Goal: Task Accomplishment & Management: Complete application form

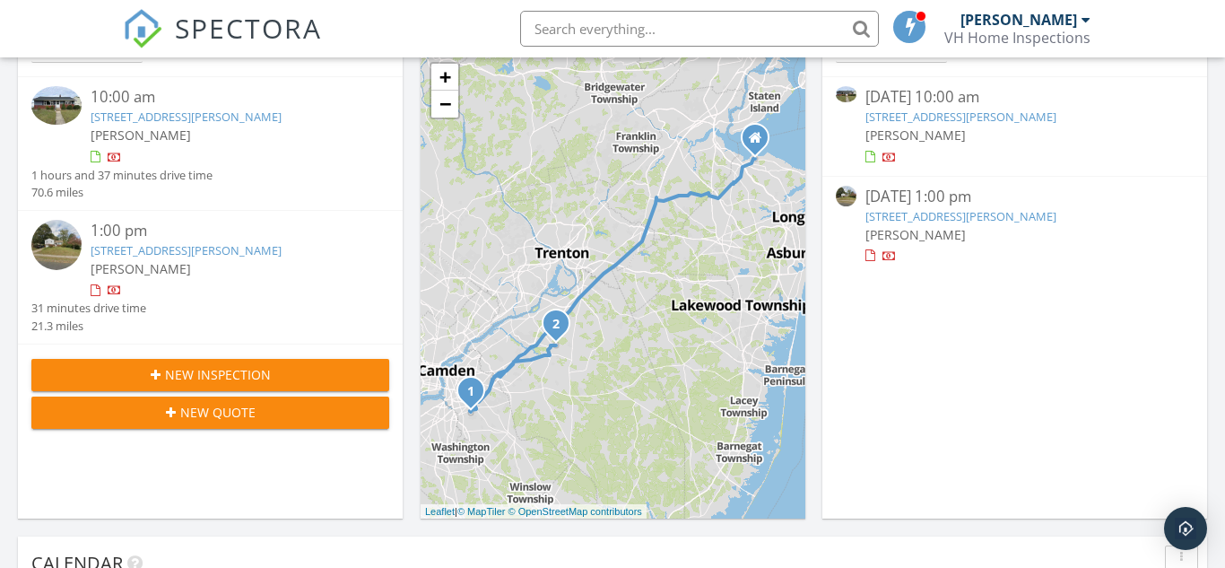
scroll to position [407, 0]
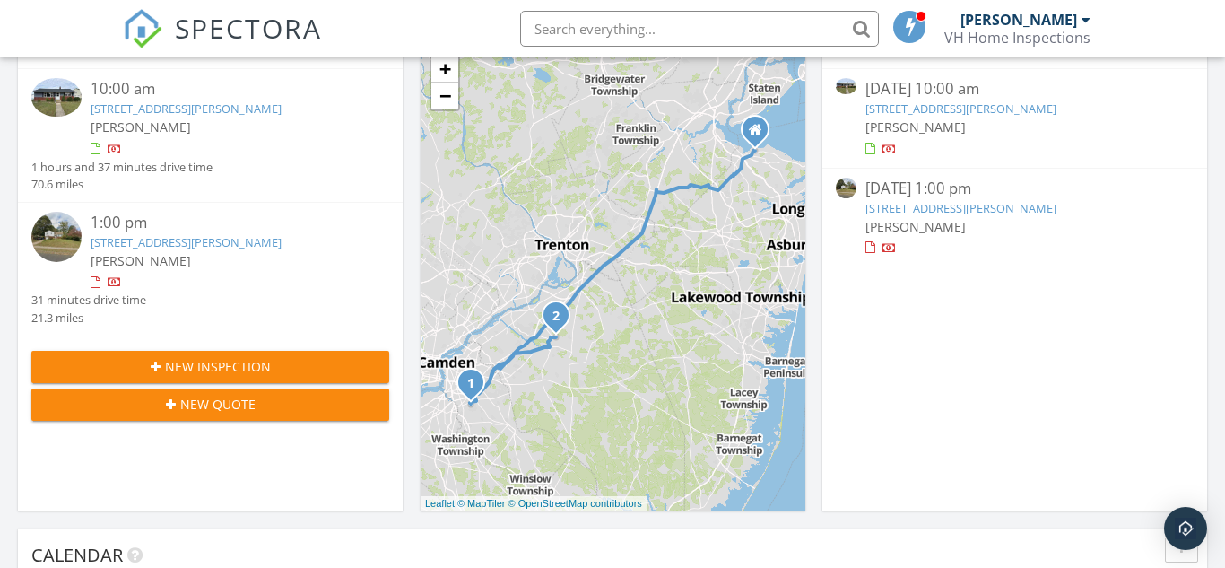
click at [247, 371] on span "New Inspection" at bounding box center [218, 366] width 106 height 19
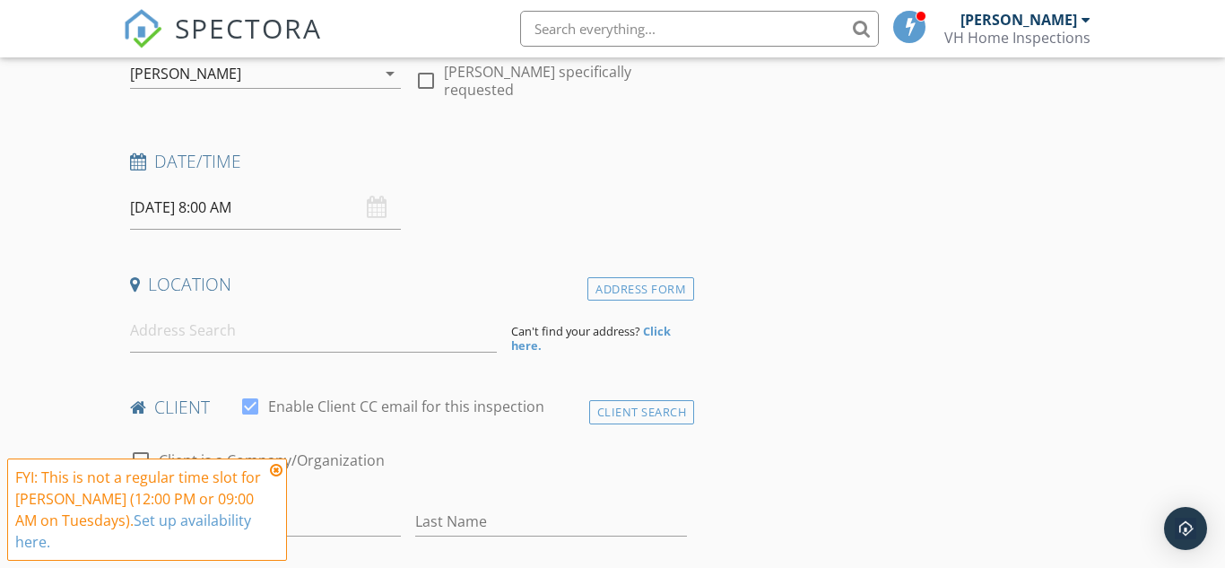
scroll to position [202, 0]
click at [212, 328] on input at bounding box center [313, 329] width 367 height 44
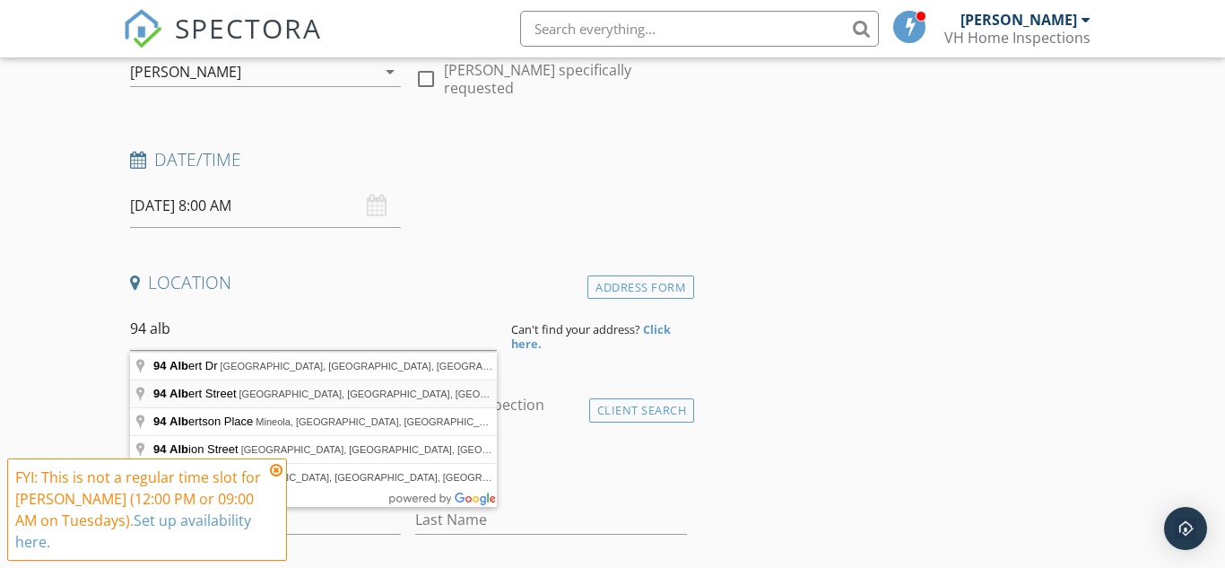
type input "94 Albert Street, Woodbridge, NJ, USA"
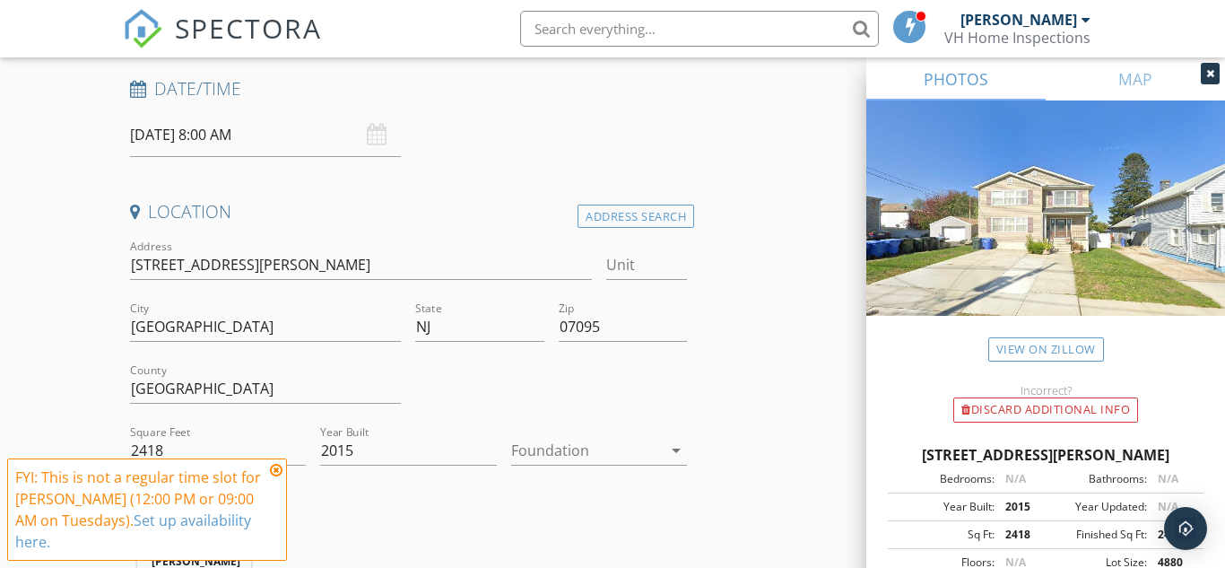
scroll to position [235, 0]
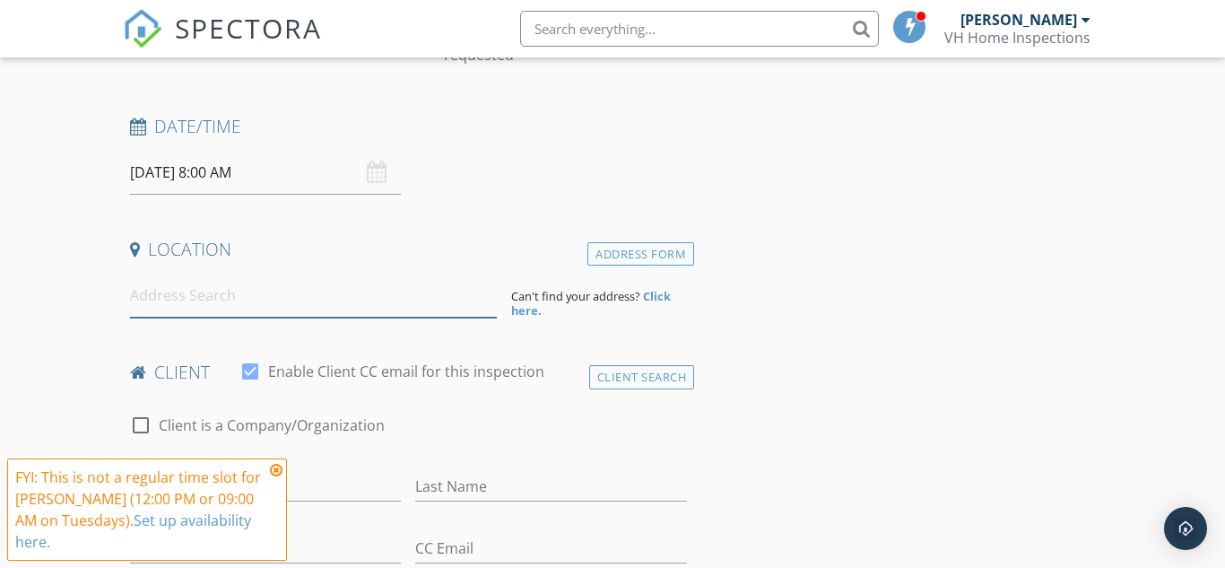
click at [294, 305] on input at bounding box center [313, 296] width 367 height 44
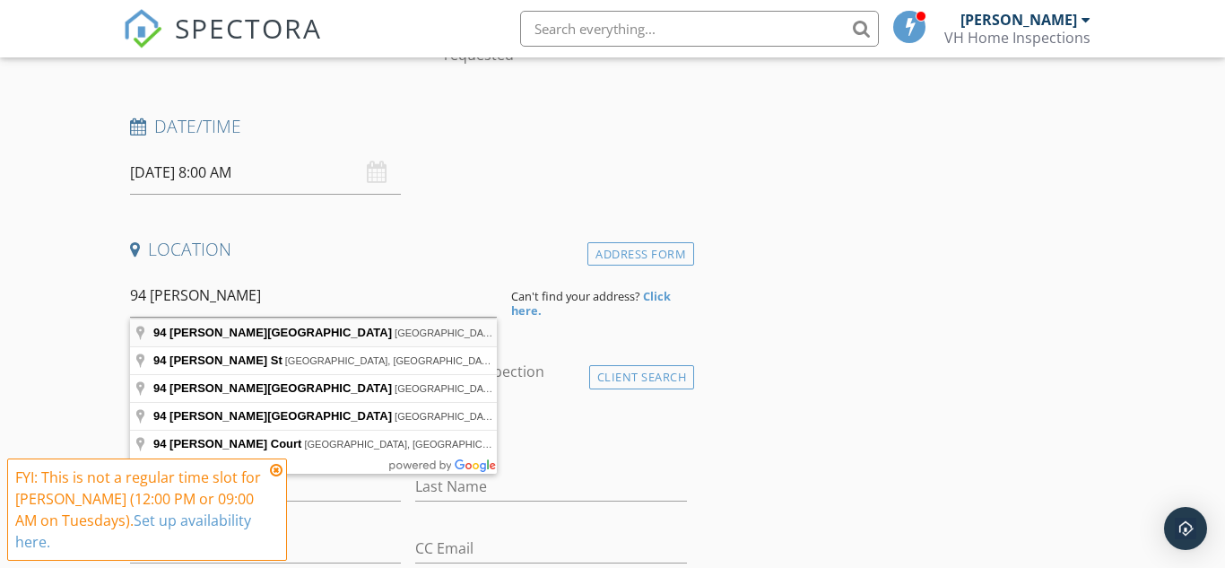
type input "94 Albert Drive, Parlin, NJ, USA"
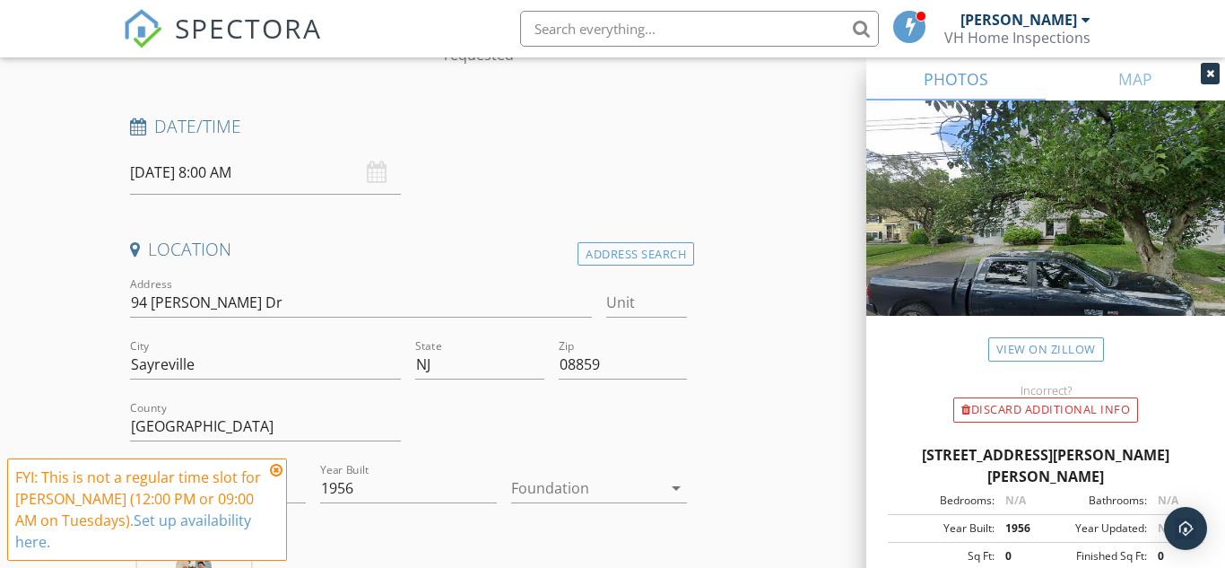
click at [279, 471] on icon at bounding box center [276, 470] width 13 height 14
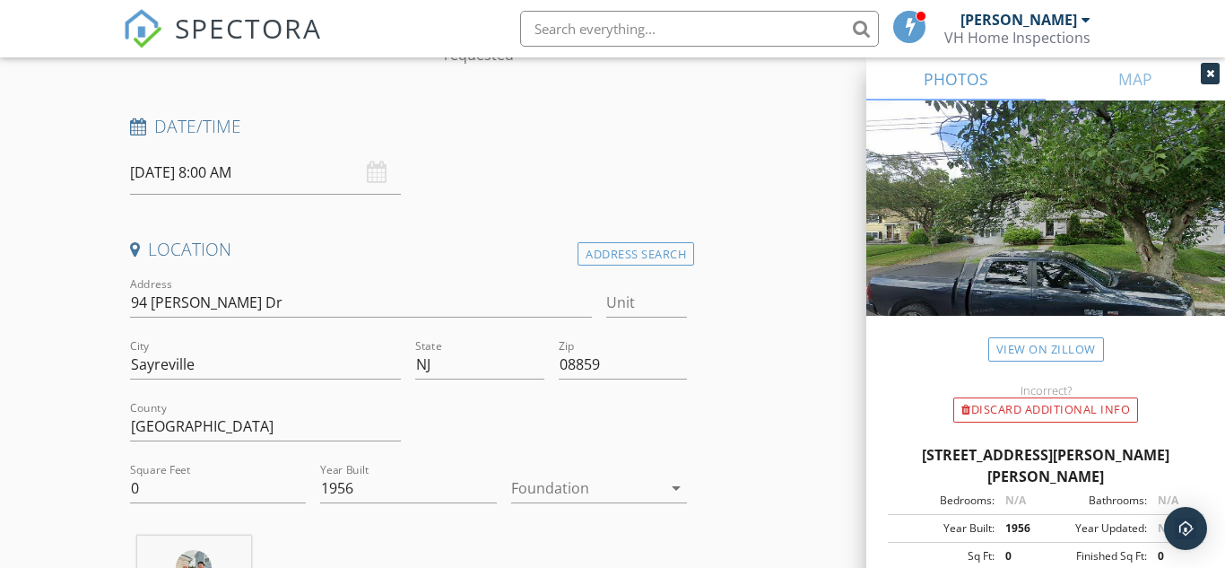
click at [215, 176] on input "09/30/2025 8:00 AM" at bounding box center [266, 173] width 272 height 44
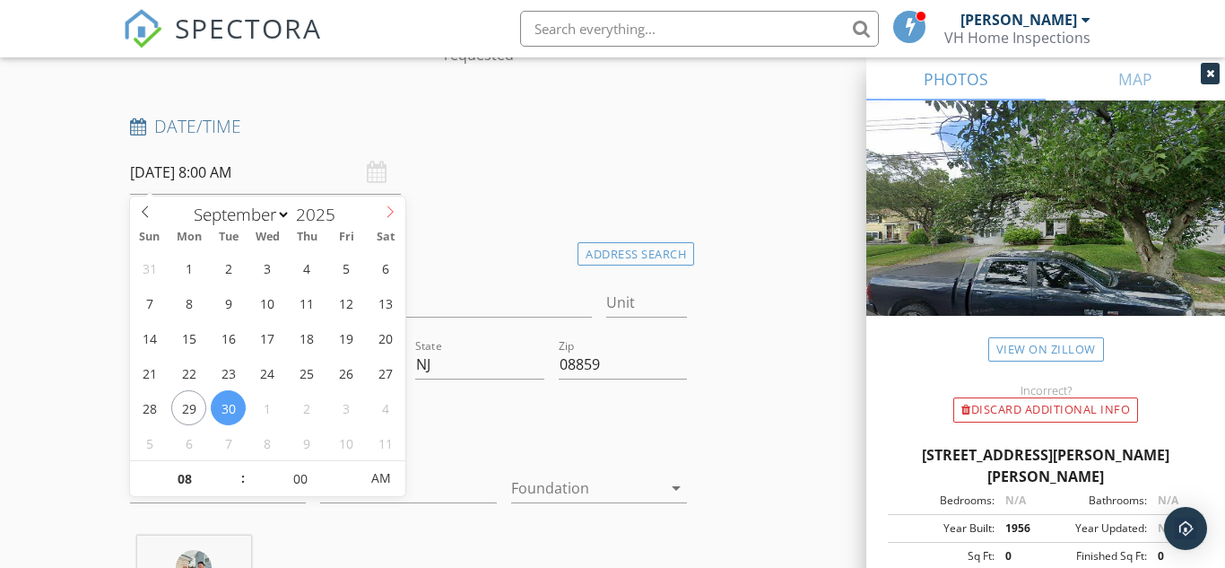
click at [390, 210] on icon at bounding box center [390, 211] width 13 height 13
select select "9"
type input "10/02/2025 8:00 AM"
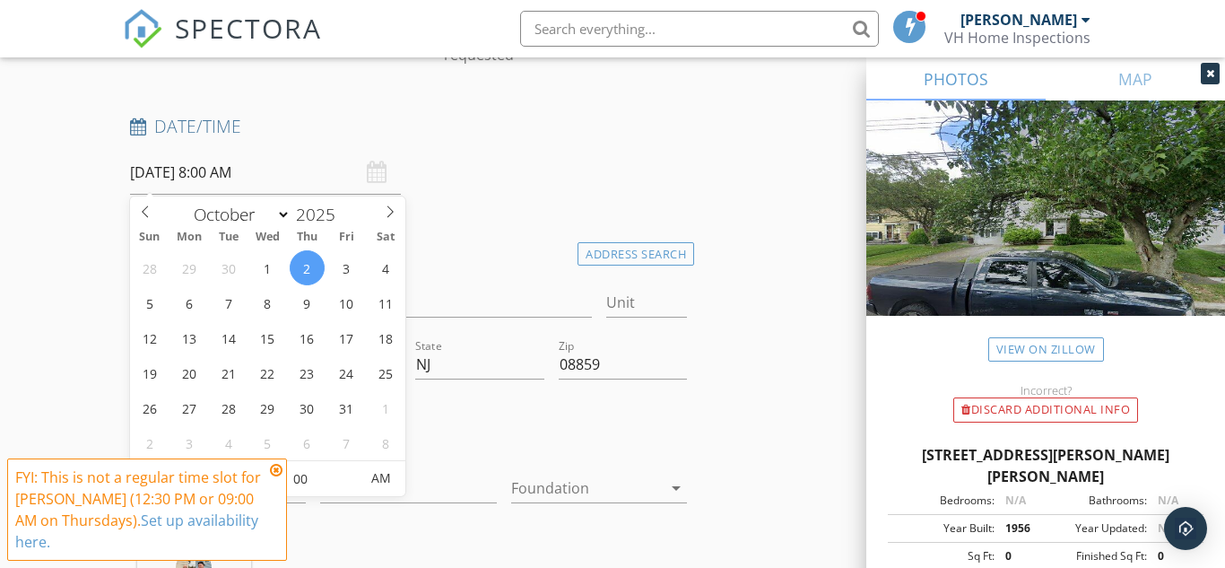
click at [275, 468] on icon at bounding box center [276, 470] width 13 height 14
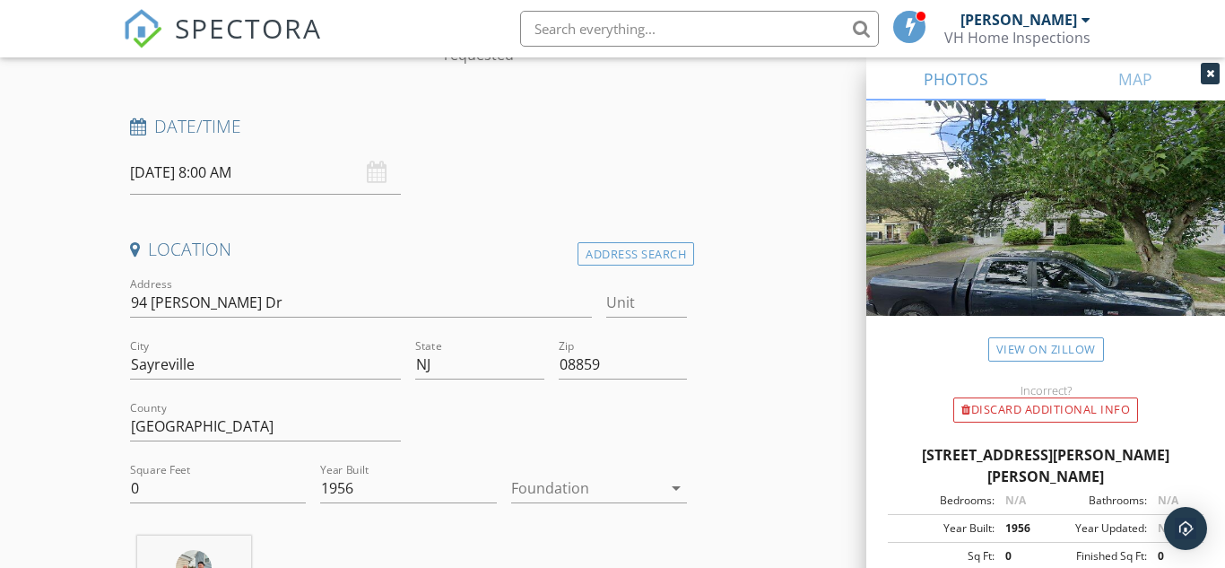
click at [227, 172] on input "10/02/2025 8:00 AM" at bounding box center [266, 173] width 272 height 44
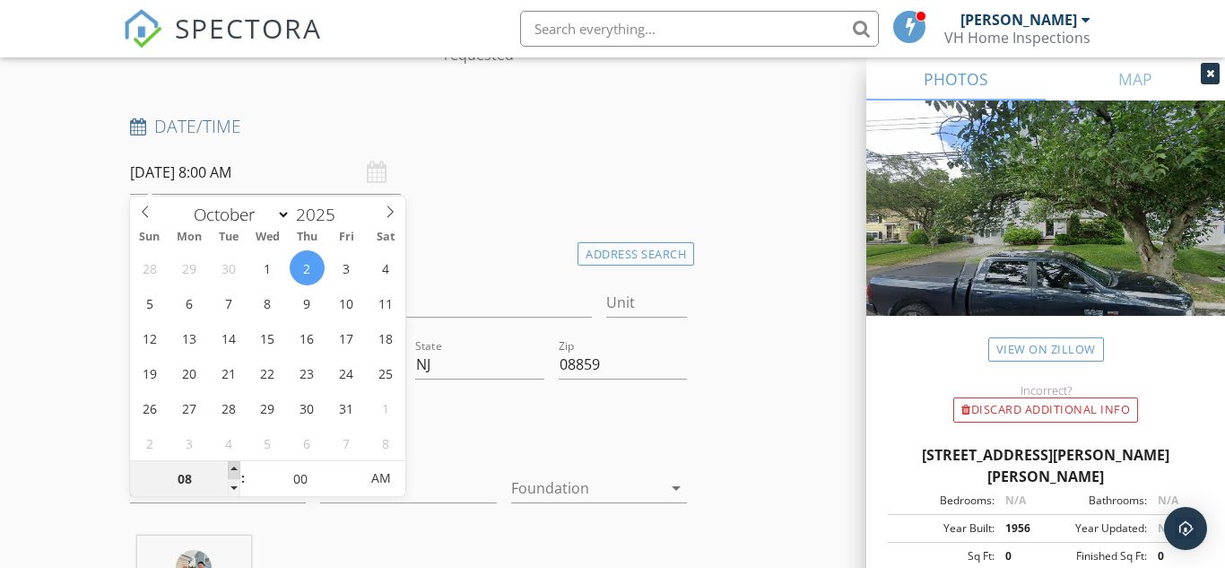
type input "09"
type input "10/02/2025 9:00 AM"
click at [239, 468] on span at bounding box center [234, 470] width 13 height 18
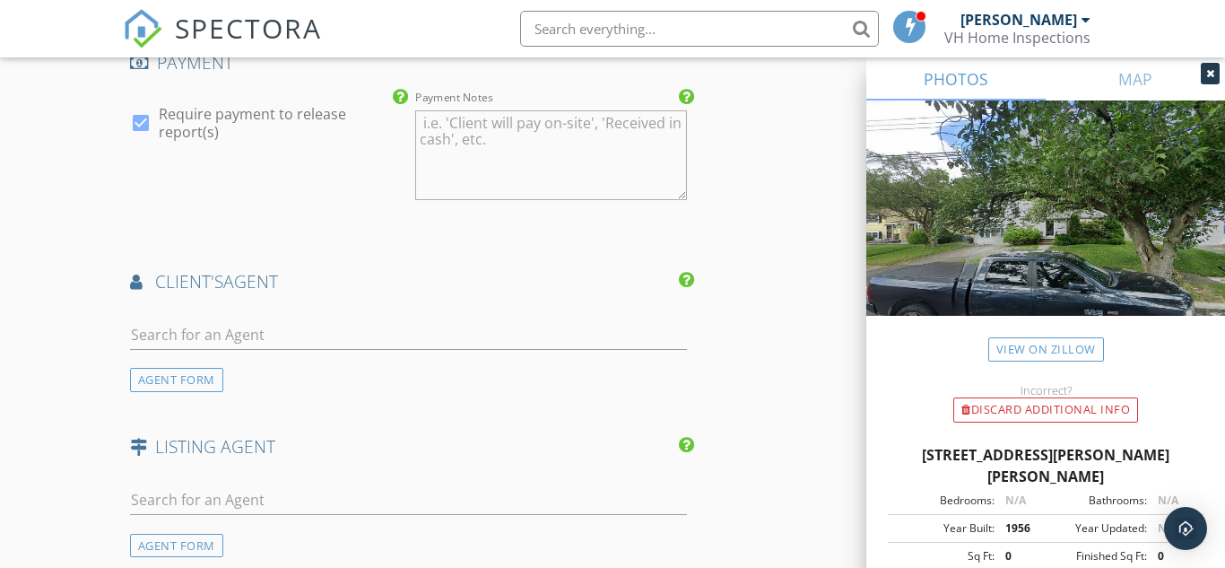
scroll to position [2017, 0]
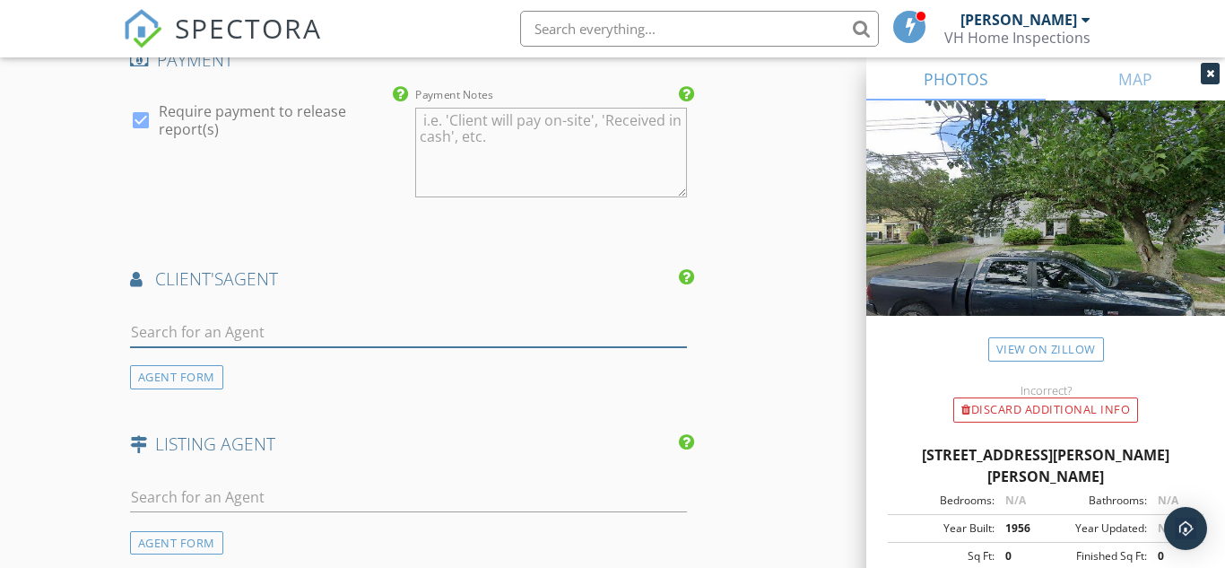
click at [279, 347] on input "text" at bounding box center [408, 332] width 557 height 30
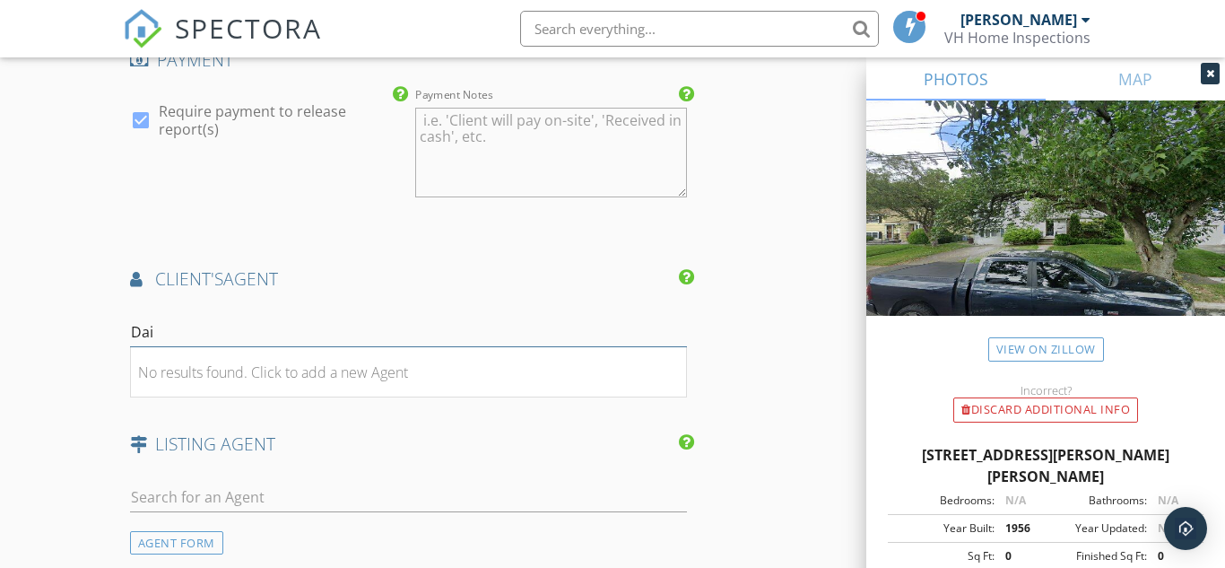
type input "Dai"
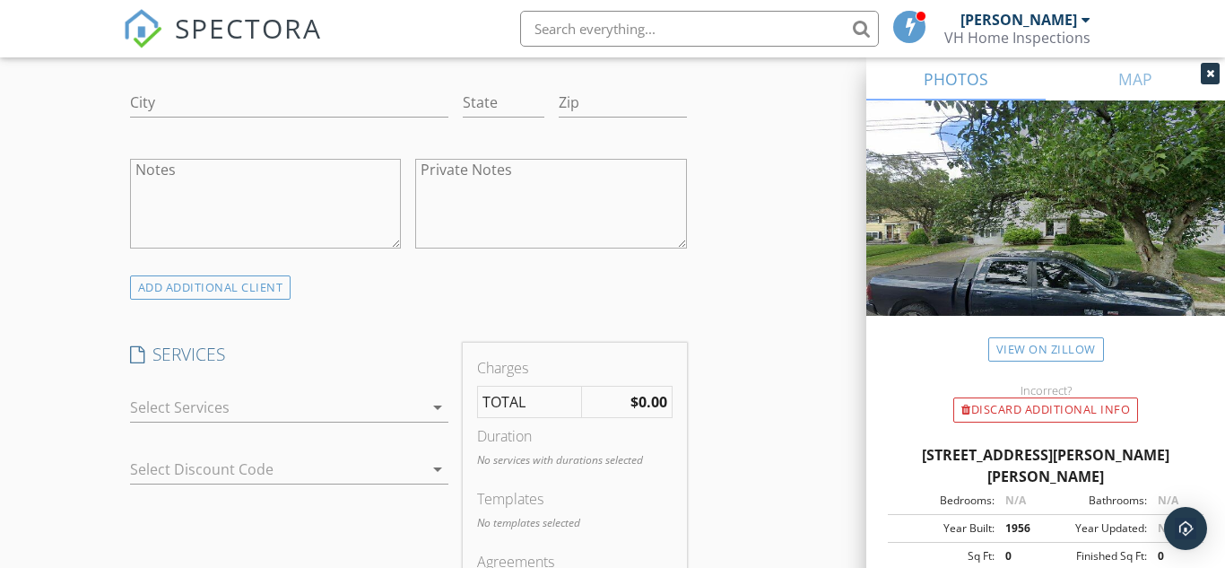
scroll to position [1240, 0]
click at [303, 414] on div at bounding box center [277, 400] width 294 height 29
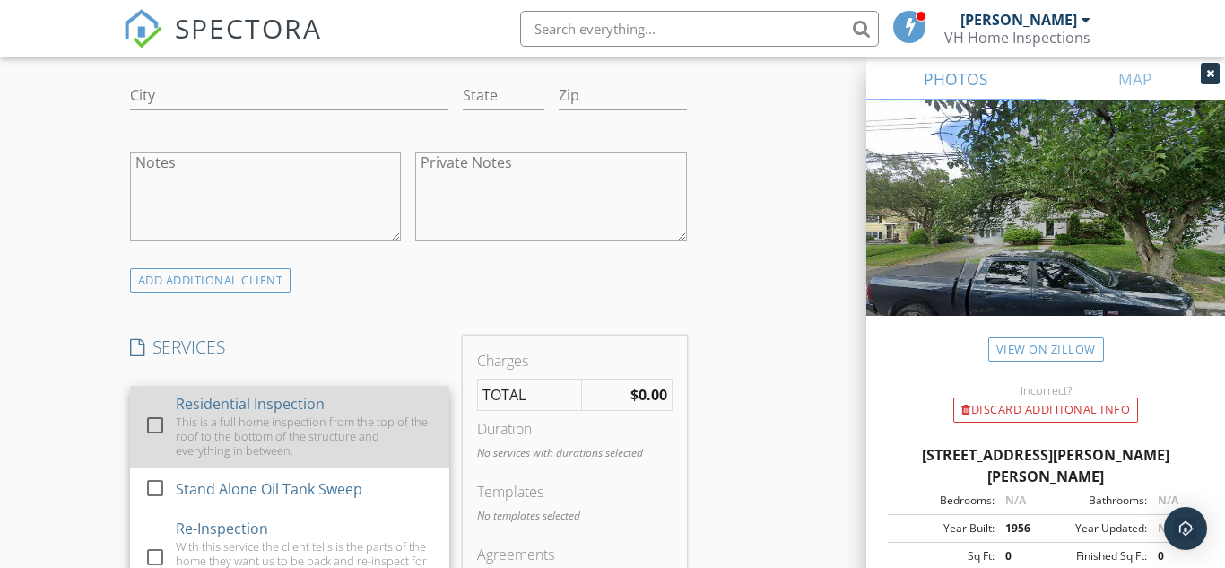
click at [276, 414] on div "Residential Inspection" at bounding box center [250, 404] width 149 height 22
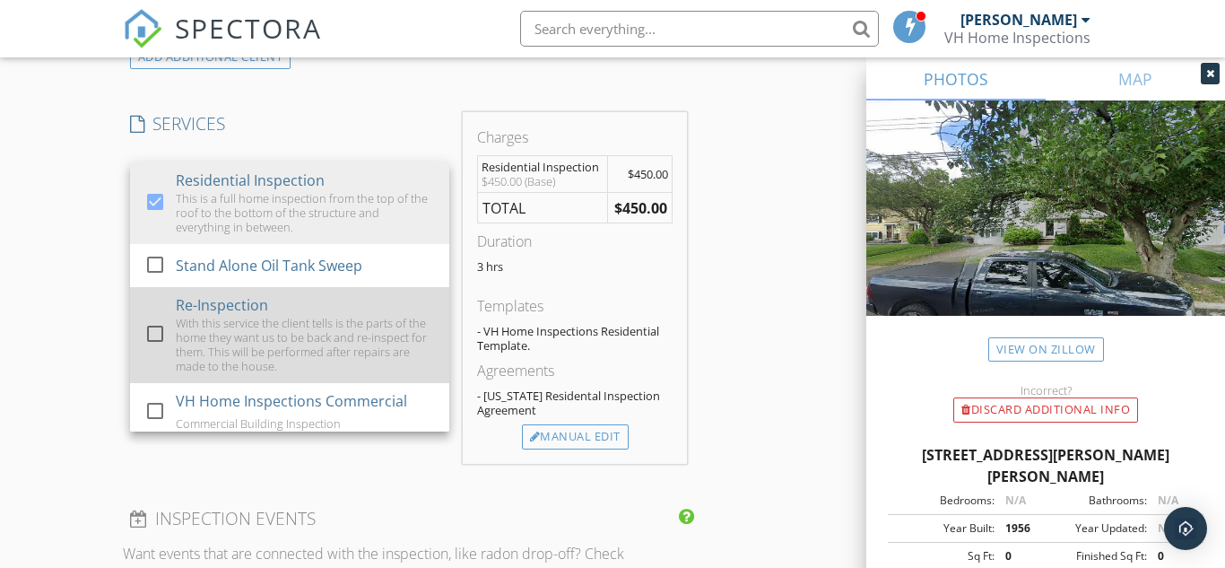
scroll to position [1456, 0]
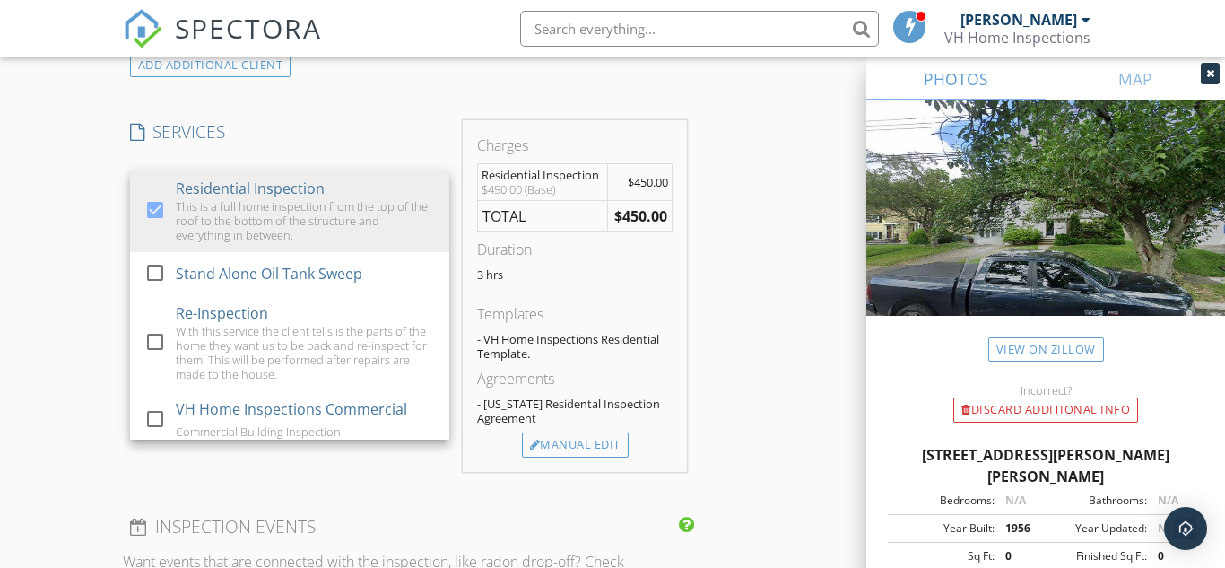
click at [67, 380] on div "New Inspection Click here to use the New Order Form INSPECTOR(S) check_box Mich…" at bounding box center [612, 236] width 1225 height 3174
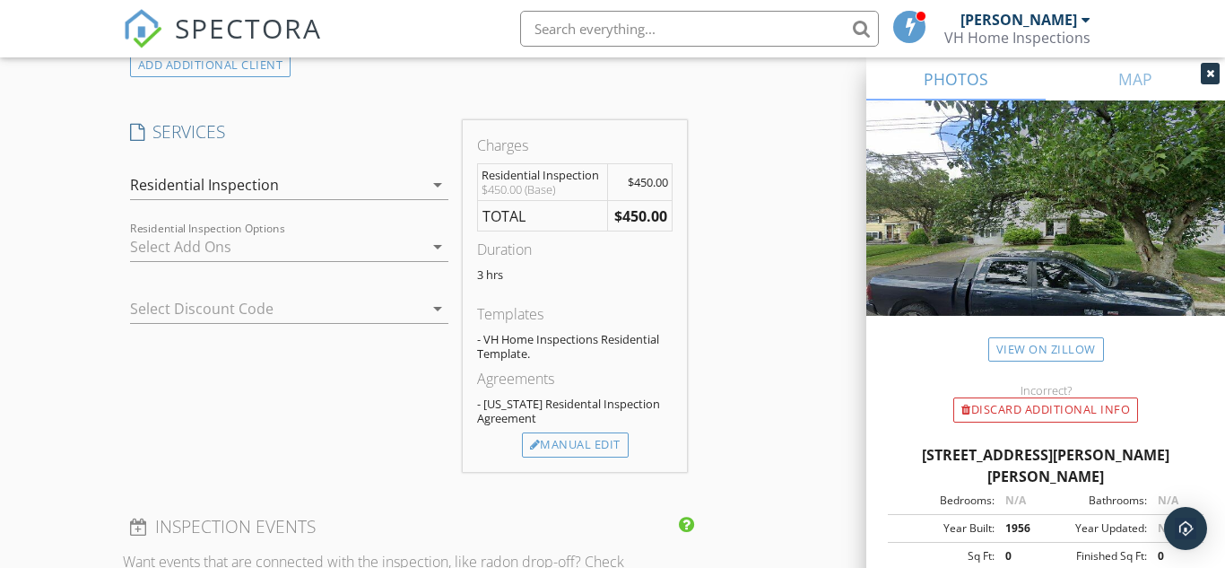
click at [252, 261] on div at bounding box center [277, 246] width 294 height 29
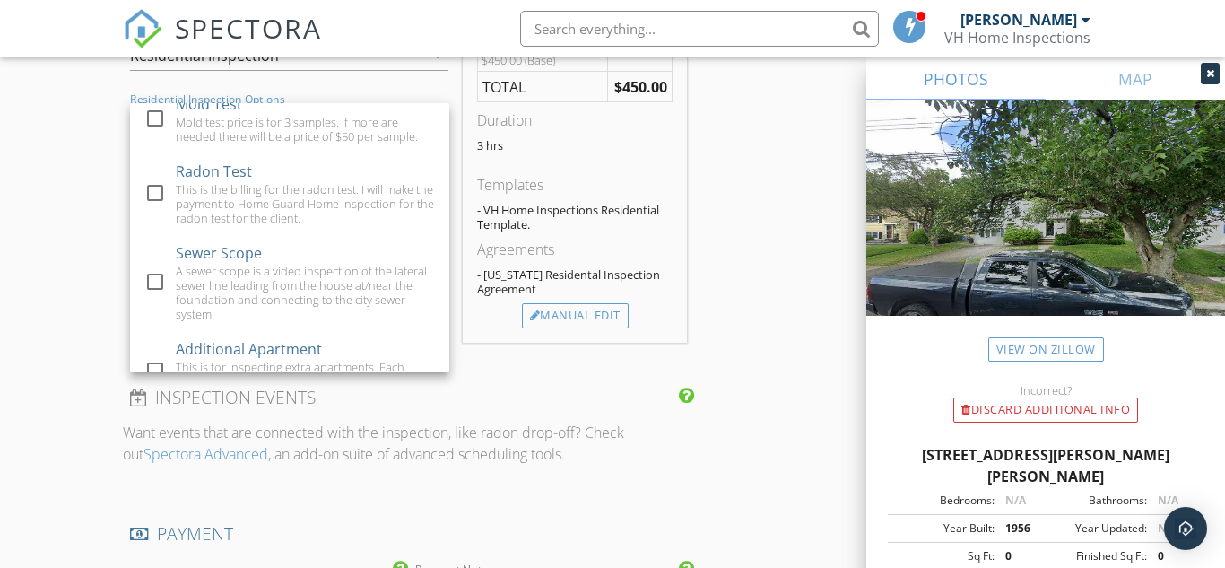
scroll to position [147, 0]
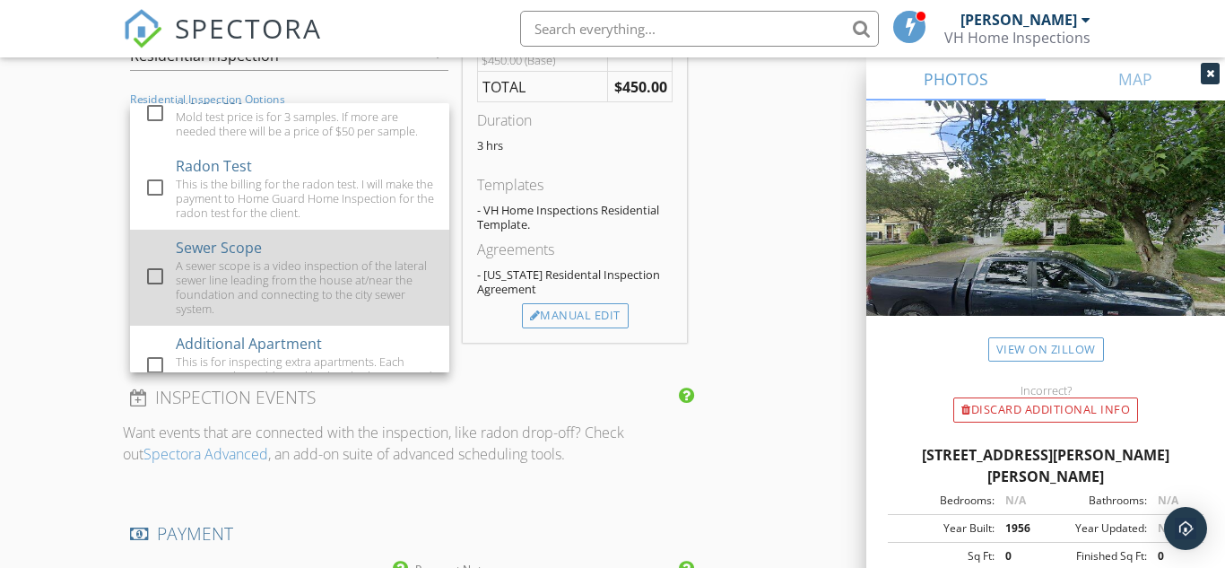
click at [235, 294] on div "A sewer scope is a video inspection of the lateral sewer line leading from the …" at bounding box center [305, 286] width 259 height 57
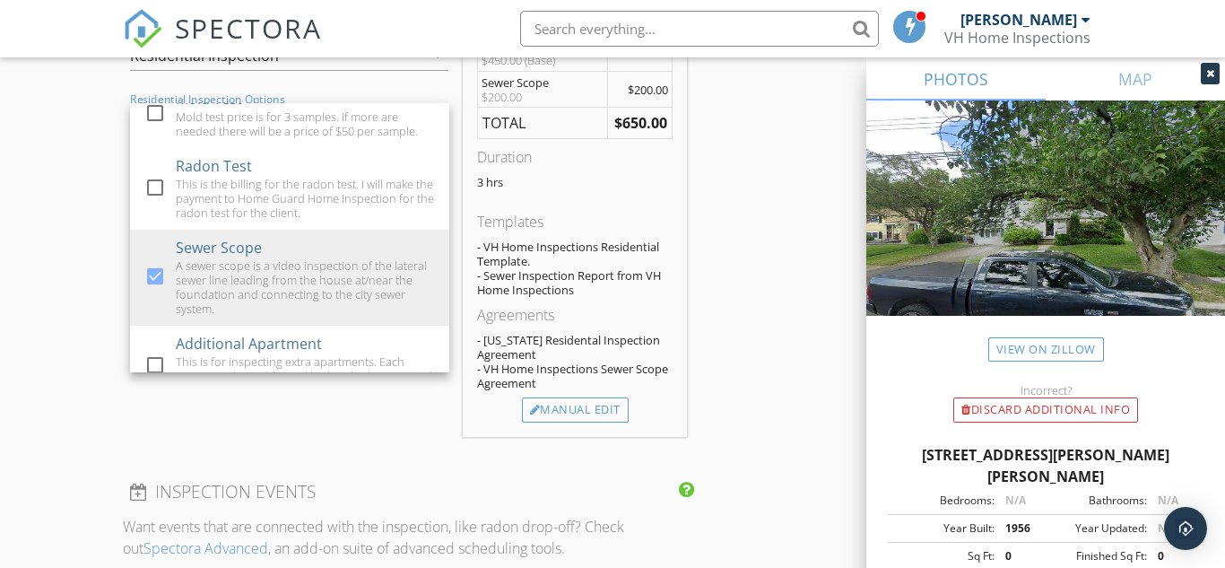
click at [747, 238] on div "INSPECTOR(S) check_box Michael Van Houten PRIMARY Michael Van Houten arrow_drop…" at bounding box center [613, 184] width 980 height 3122
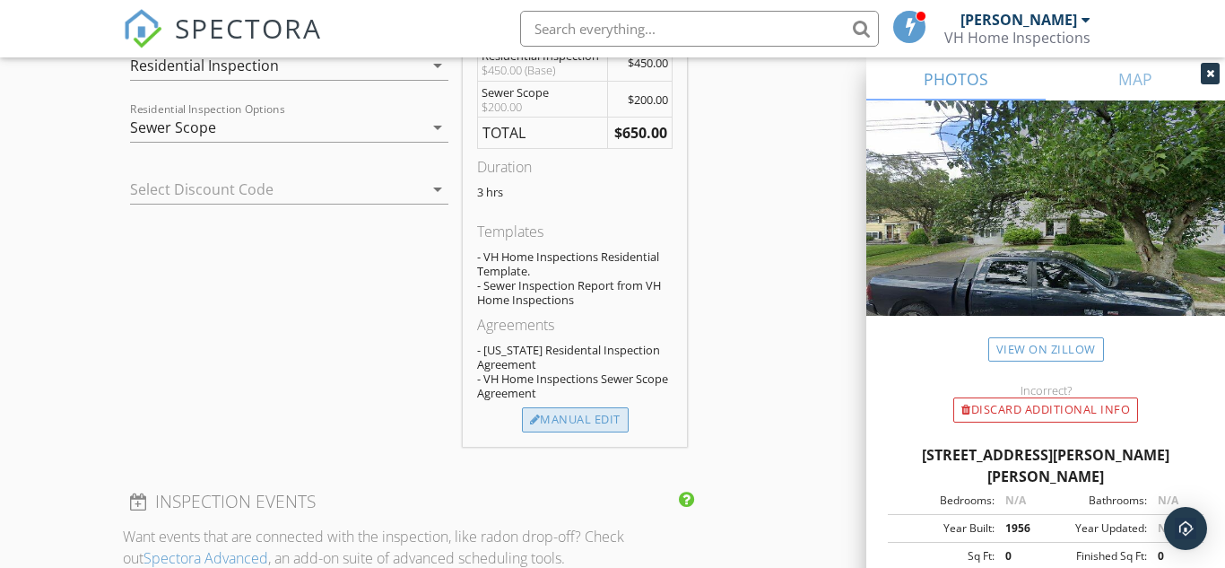
scroll to position [1578, 0]
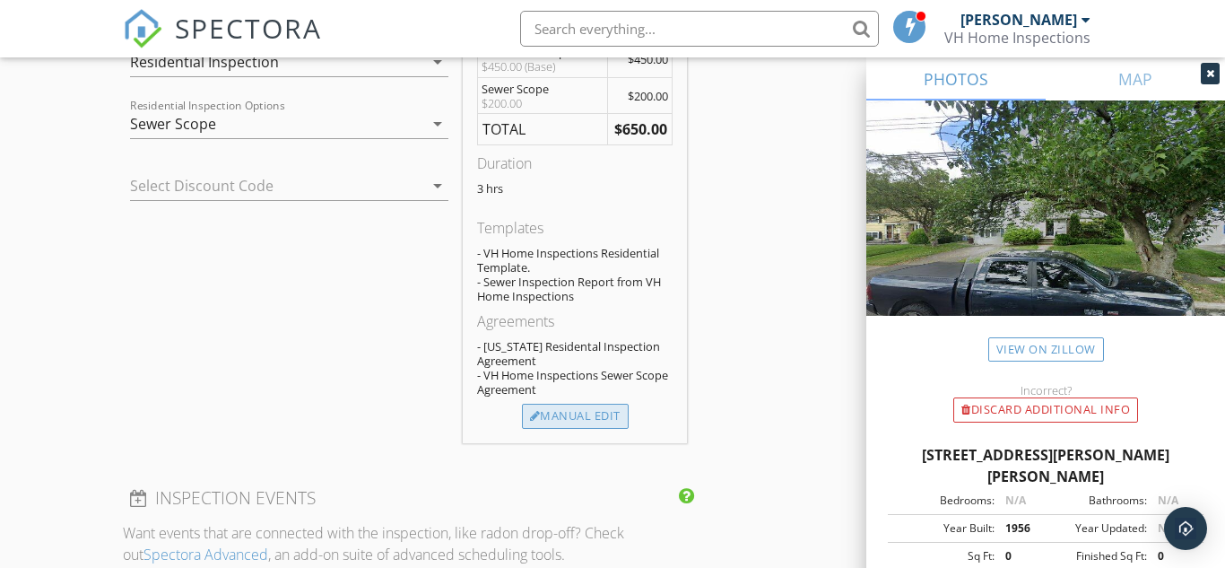
click at [585, 426] on div "Manual Edit" at bounding box center [575, 416] width 107 height 25
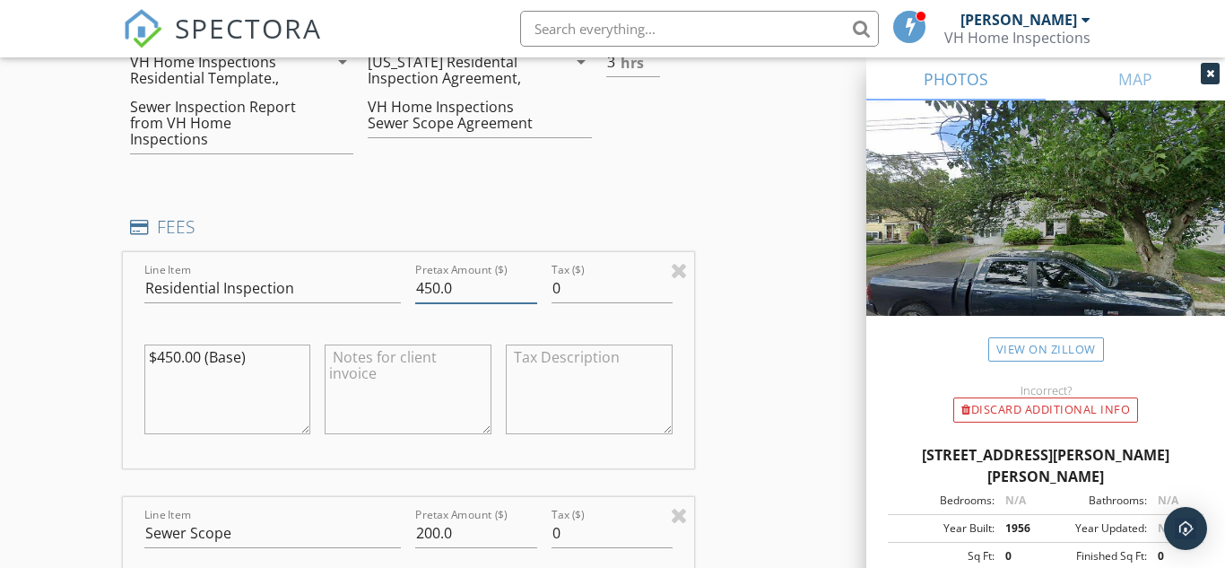
click at [432, 301] on input "450.0" at bounding box center [475, 289] width 121 height 30
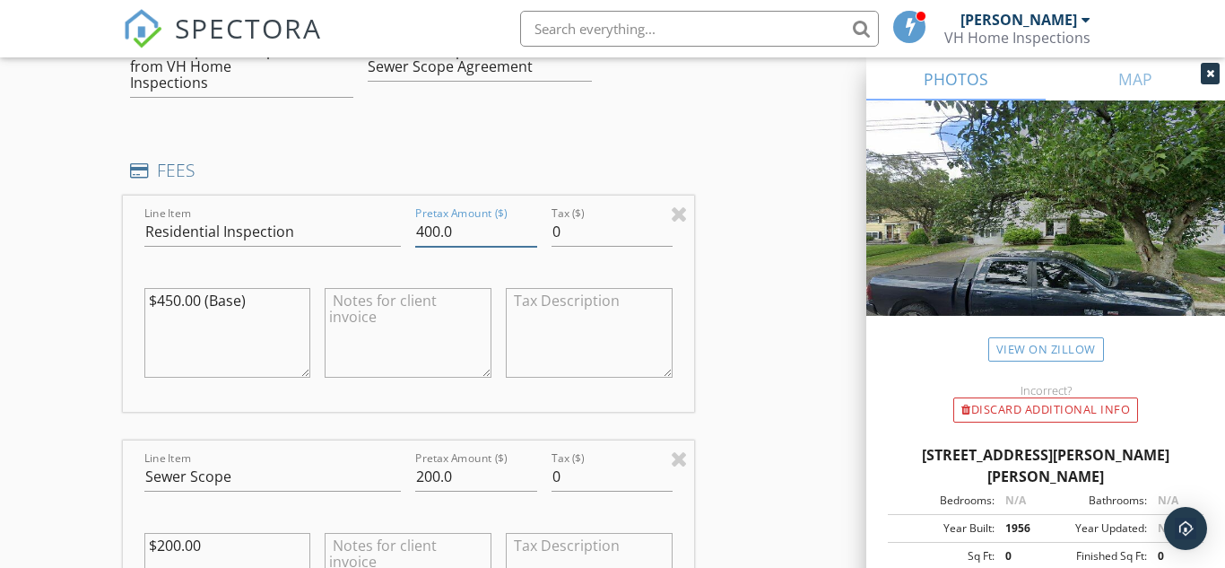
scroll to position [1633, 0]
type input "400.0"
click at [365, 344] on textarea at bounding box center [408, 335] width 167 height 90
click at [421, 313] on textarea "$50 First Responder" at bounding box center [408, 335] width 167 height 90
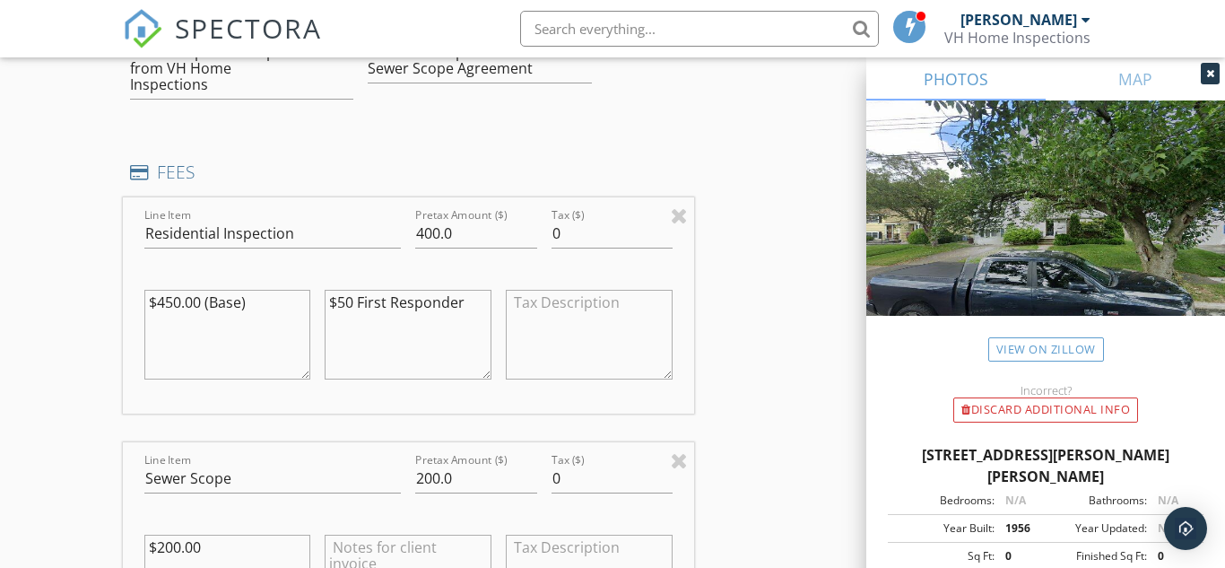
drag, startPoint x: 464, startPoint y: 321, endPoint x: 393, endPoint y: 321, distance: 70.9
click at [393, 321] on textarea "$50 First Responder" at bounding box center [408, 335] width 167 height 90
click at [411, 320] on textarea "$50 First Responder" at bounding box center [408, 335] width 167 height 90
click at [398, 320] on textarea "$50 First Responder" at bounding box center [408, 335] width 167 height 90
click at [465, 318] on textarea "$50 First responder" at bounding box center [408, 335] width 167 height 90
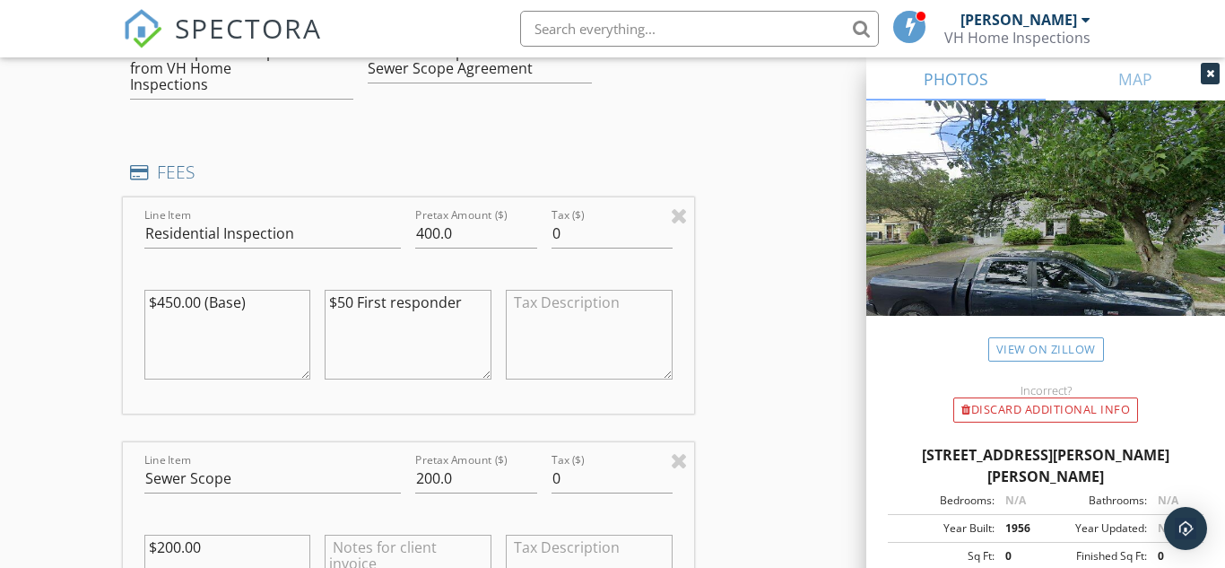
click at [399, 320] on textarea "$50 First responder" at bounding box center [408, 335] width 167 height 90
click at [471, 318] on textarea "$50 First Responder" at bounding box center [408, 335] width 167 height 90
click at [448, 345] on textarea "$50 First Responder" at bounding box center [408, 335] width 167 height 90
click at [474, 322] on textarea "$50 First Responder" at bounding box center [408, 335] width 167 height 90
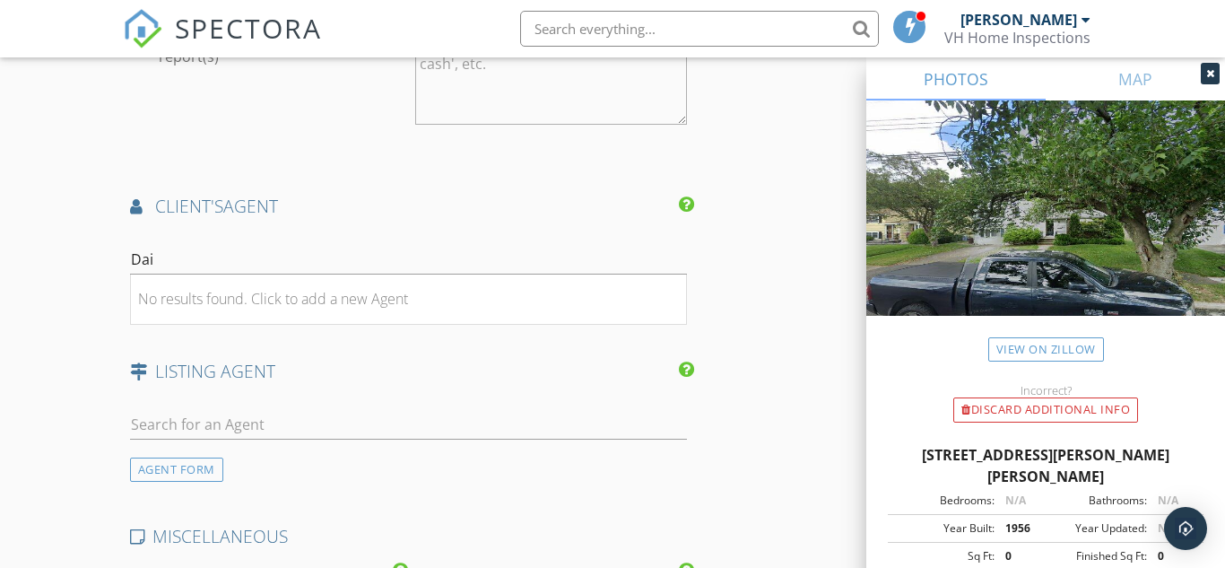
scroll to position [2619, 0]
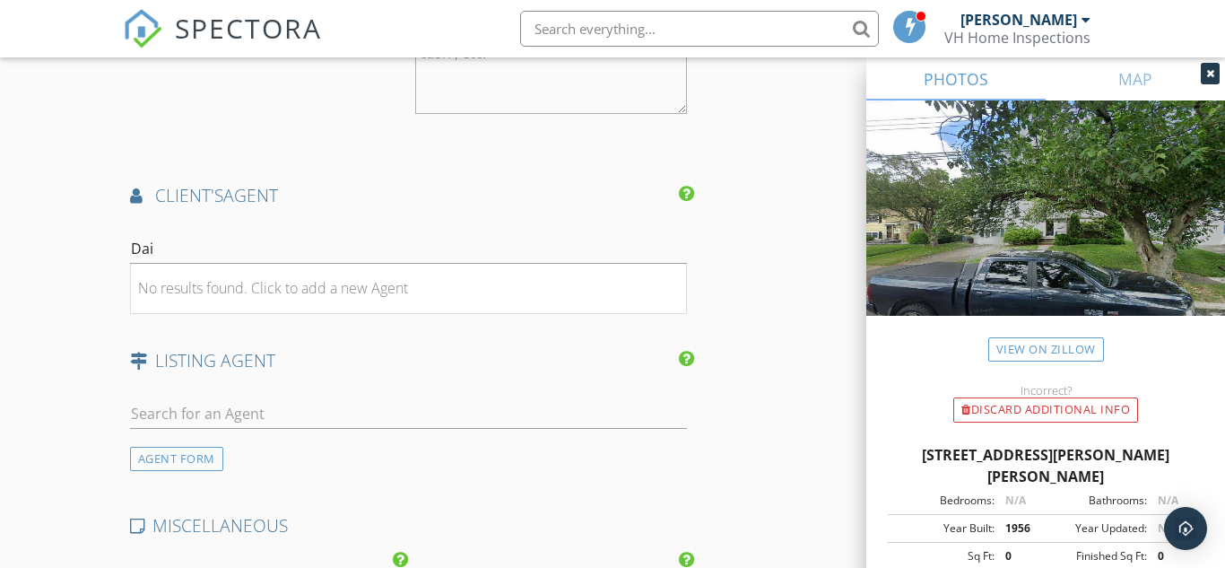
type textarea "$50 First Responder Discount"
click at [194, 264] on input "Dai" at bounding box center [408, 249] width 557 height 30
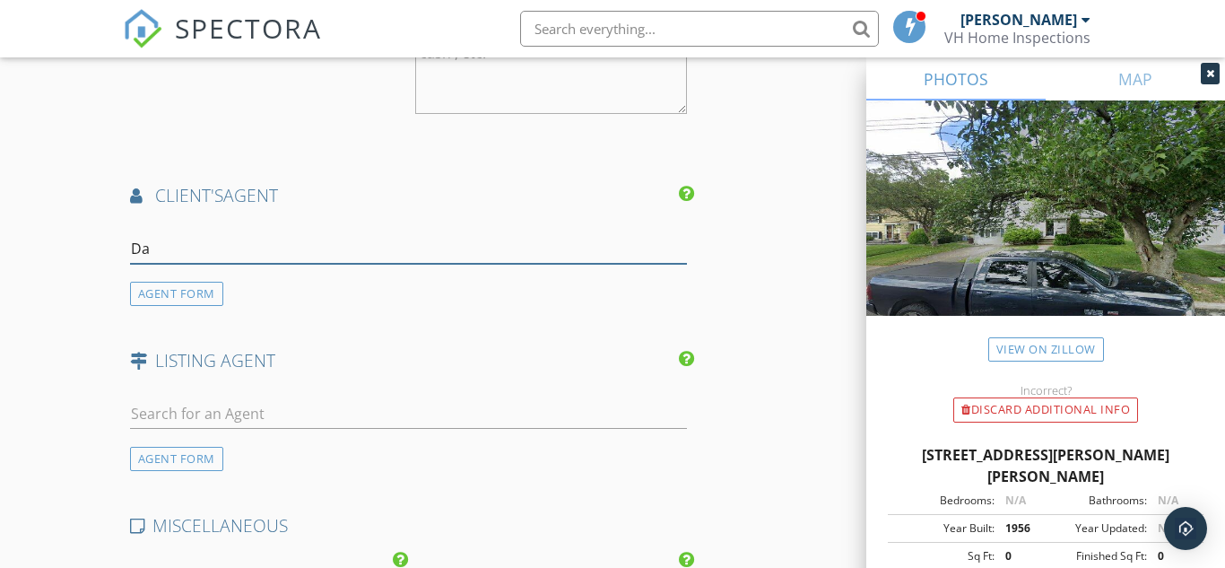
type input "D"
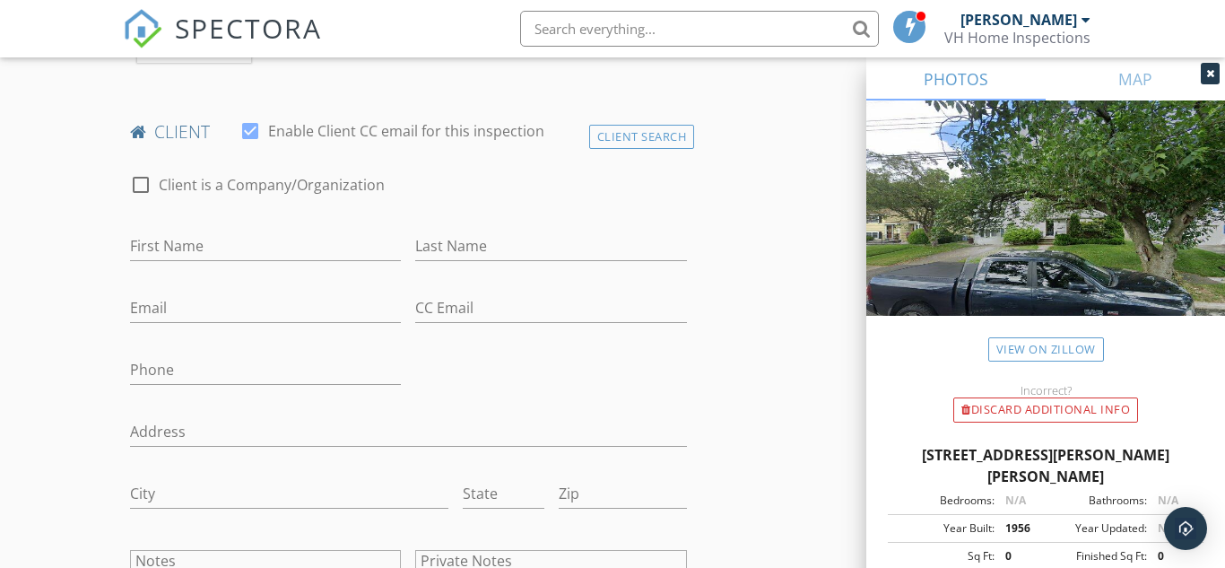
scroll to position [843, 0]
click at [276, 245] on div "First Name" at bounding box center [266, 249] width 272 height 58
click at [259, 258] on input "First Name" at bounding box center [266, 245] width 272 height 30
type input "Katherine"
type input "Lewery"
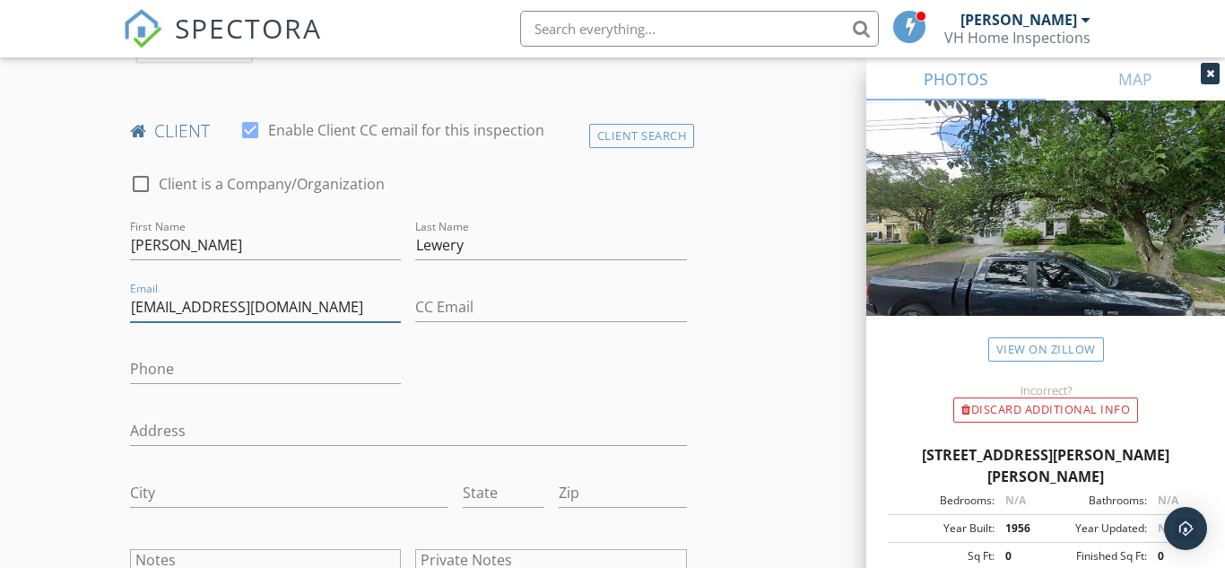
type input "kmlewery@gmail.com"
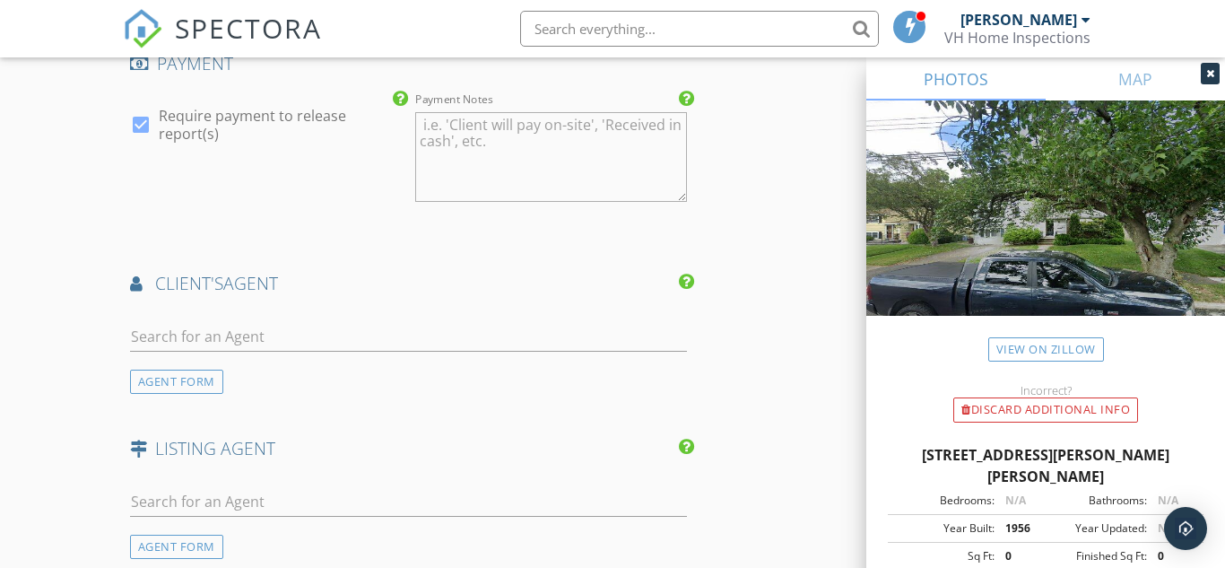
scroll to position [2537, 0]
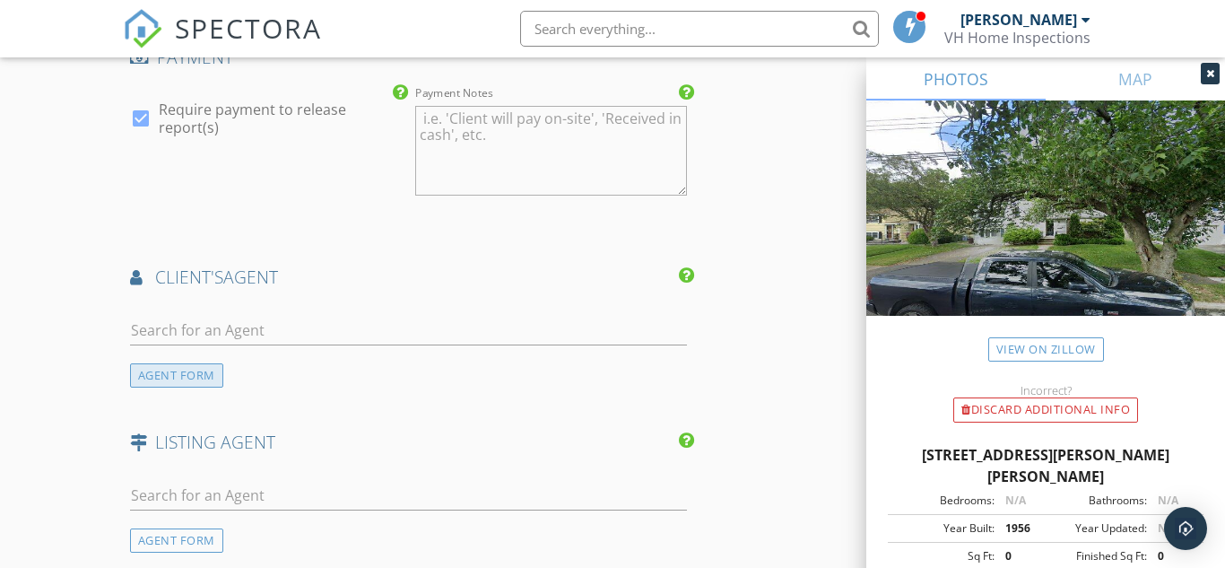
type input "347-393-7717"
click at [192, 387] on div "AGENT FORM" at bounding box center [176, 375] width 93 height 24
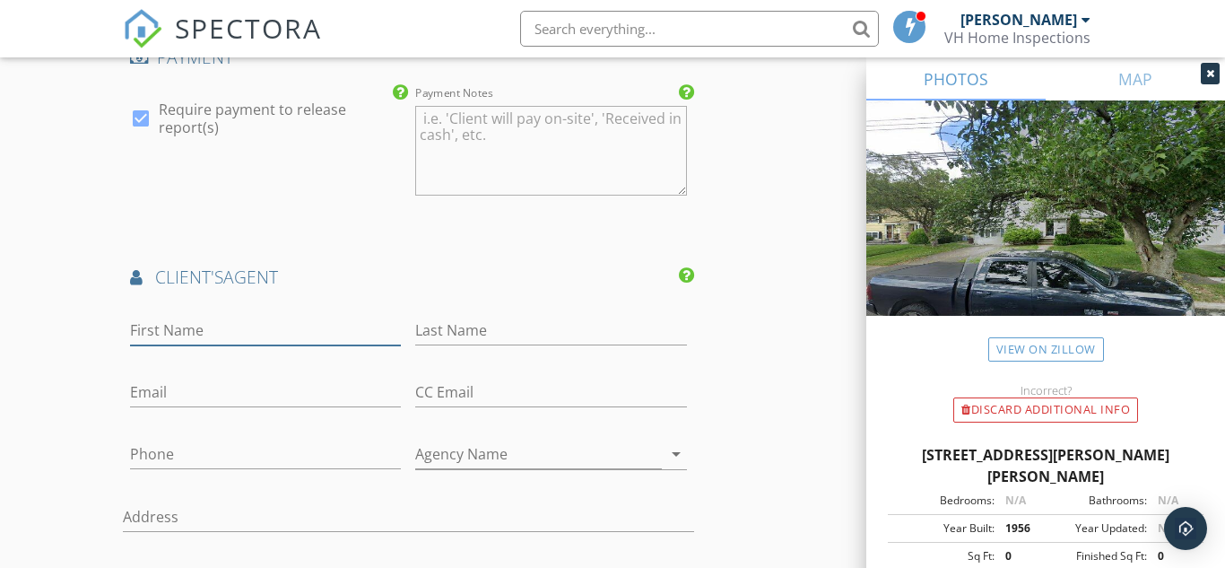
click at [195, 345] on input "First Name" at bounding box center [266, 331] width 272 height 30
type input "Daiana"
type input "Castro"
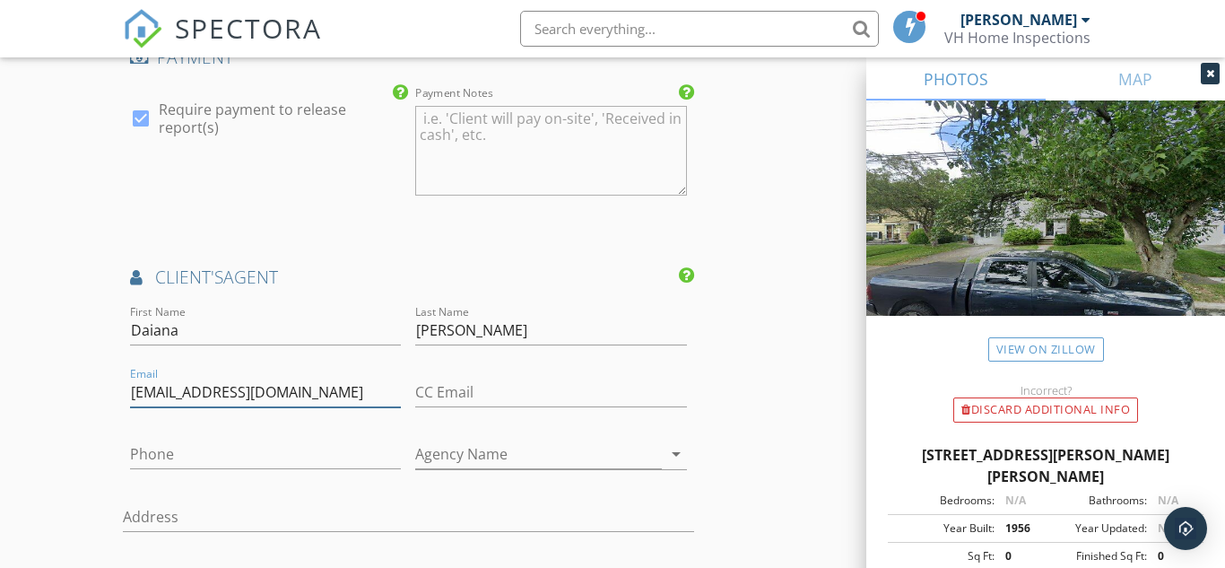
type input "listingsbyd@gmail.com"
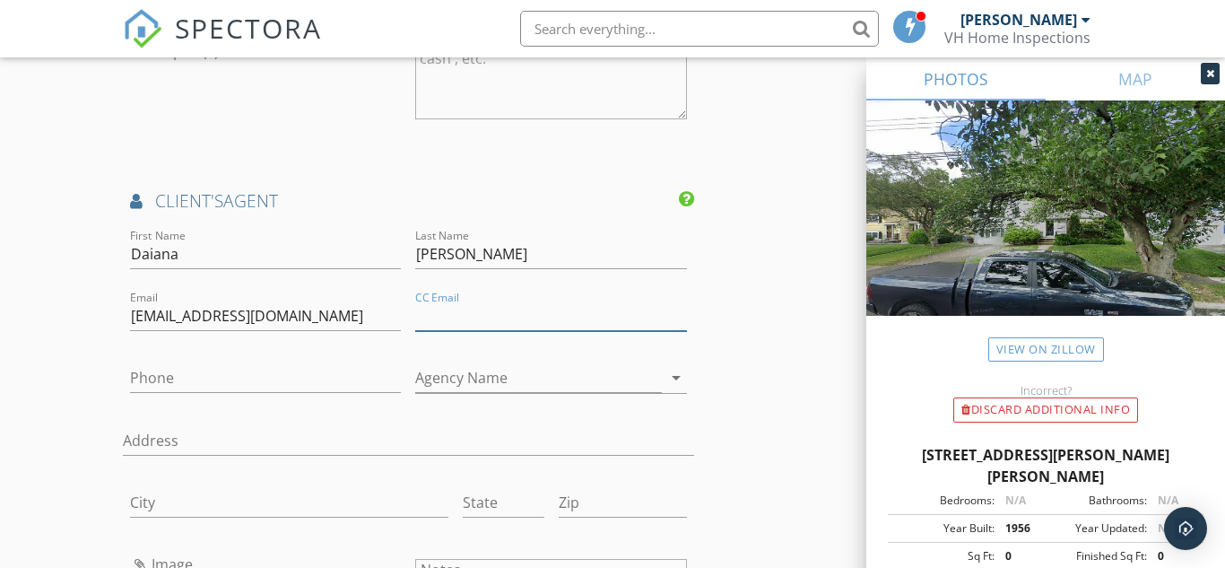
scroll to position [2647, 0]
